Goal: Transaction & Acquisition: Subscribe to service/newsletter

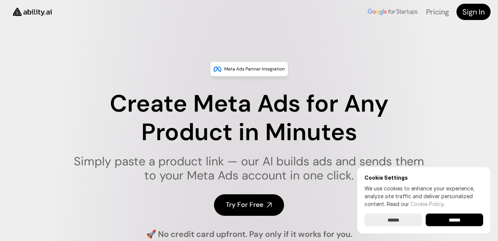
click at [437, 7] on p "Pricing" at bounding box center [437, 11] width 23 height 15
click at [437, 8] on link "Pricing" at bounding box center [437, 12] width 23 height 10
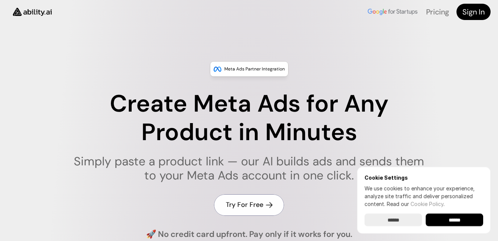
click at [246, 207] on h4 "Try For Free" at bounding box center [244, 204] width 37 height 9
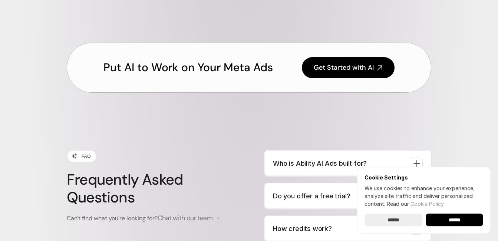
scroll to position [2616, 0]
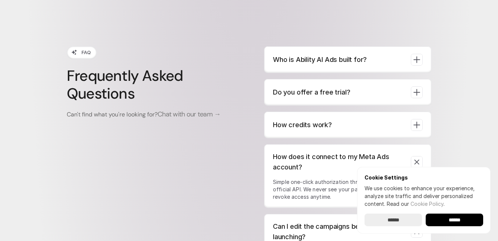
scroll to position [2741, 0]
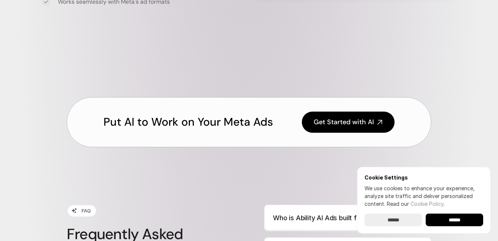
scroll to position [2467, 0]
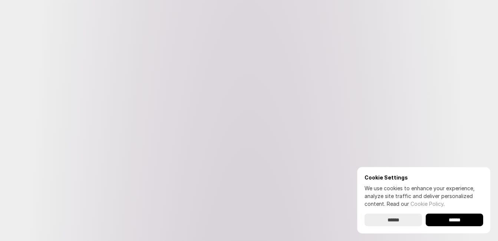
scroll to position [0, 0]
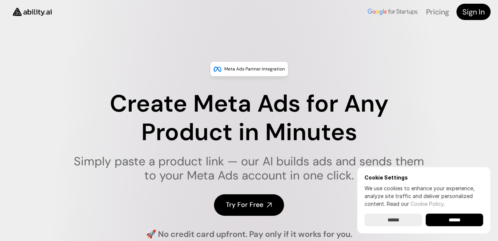
click at [44, 11] on img at bounding box center [32, 11] width 50 height 19
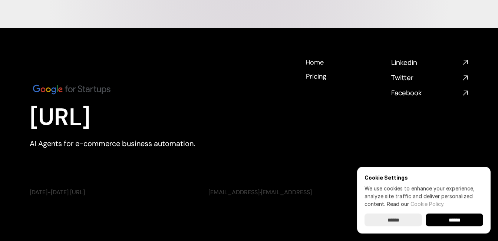
scroll to position [3037, 0]
click at [316, 63] on h4 "Home" at bounding box center [314, 61] width 18 height 9
click at [409, 91] on h4 "Facebook" at bounding box center [425, 92] width 68 height 9
